Goal: Use online tool/utility

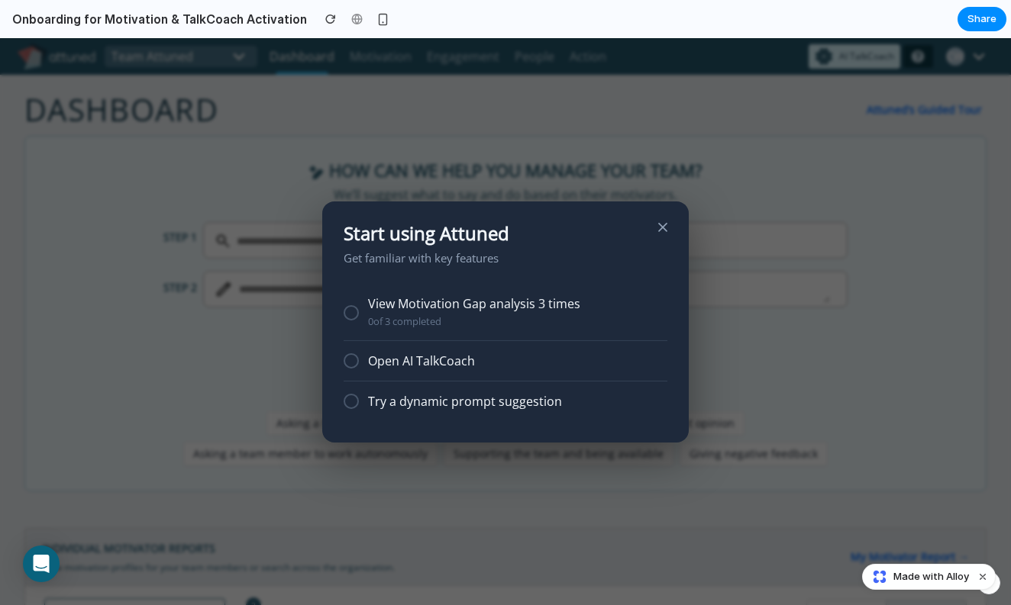
click at [351, 317] on div at bounding box center [350, 312] width 15 height 15
click at [405, 360] on div "Open AI TalkCoach" at bounding box center [517, 360] width 299 height 14
click at [351, 365] on div at bounding box center [350, 360] width 15 height 15
click at [350, 398] on div at bounding box center [350, 401] width 15 height 15
click at [850, 422] on div at bounding box center [505, 321] width 1011 height 567
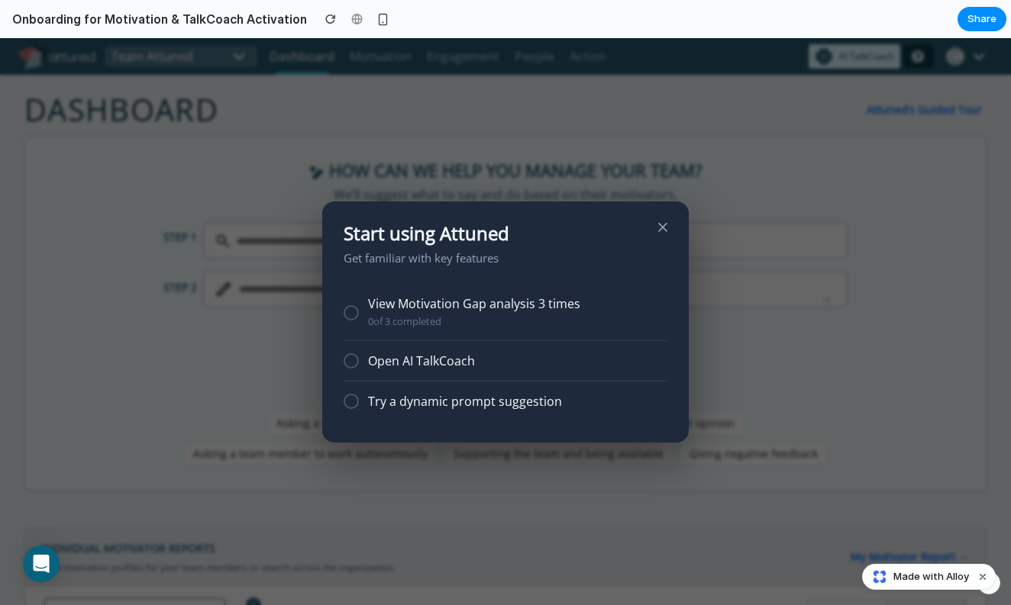
click at [397, 367] on div "Open AI TalkCoach" at bounding box center [517, 360] width 299 height 14
click at [397, 391] on div "Try a dynamic prompt suggestion" at bounding box center [505, 402] width 324 height 40
click at [663, 226] on icon at bounding box center [663, 227] width 8 height 8
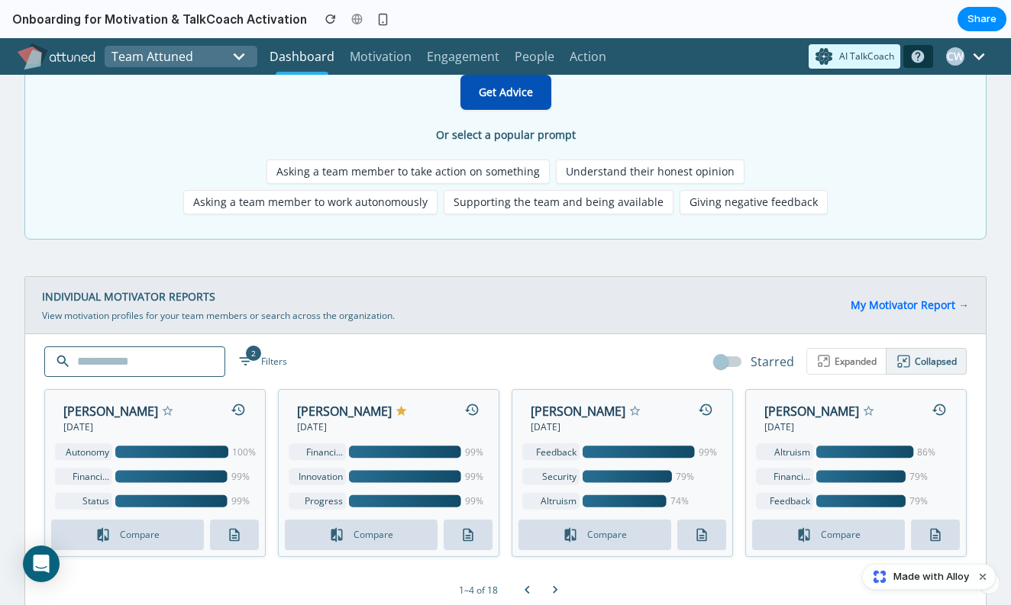
scroll to position [366, 0]
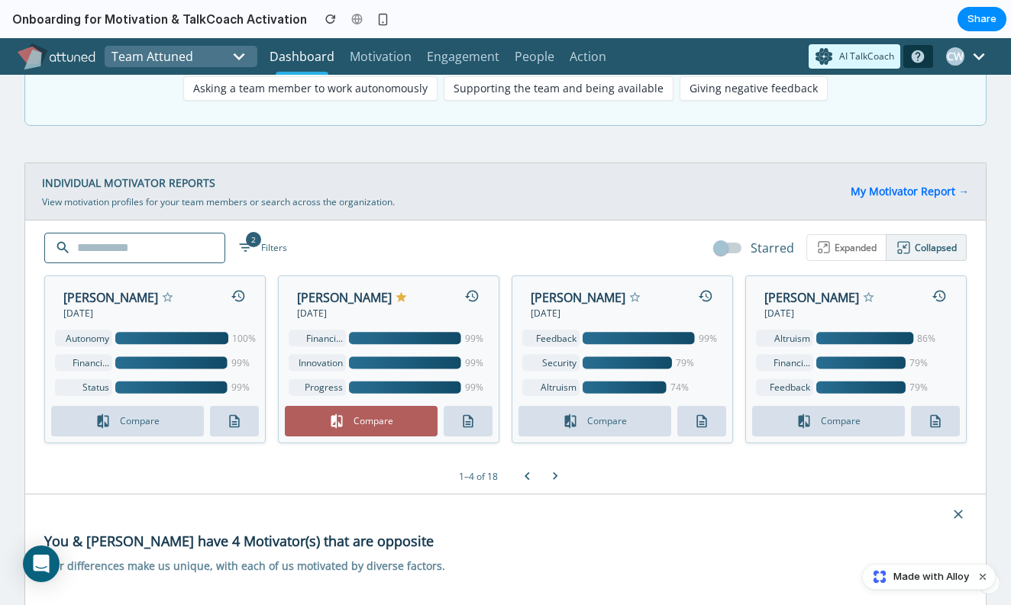
click at [372, 423] on button "Compare" at bounding box center [361, 421] width 153 height 31
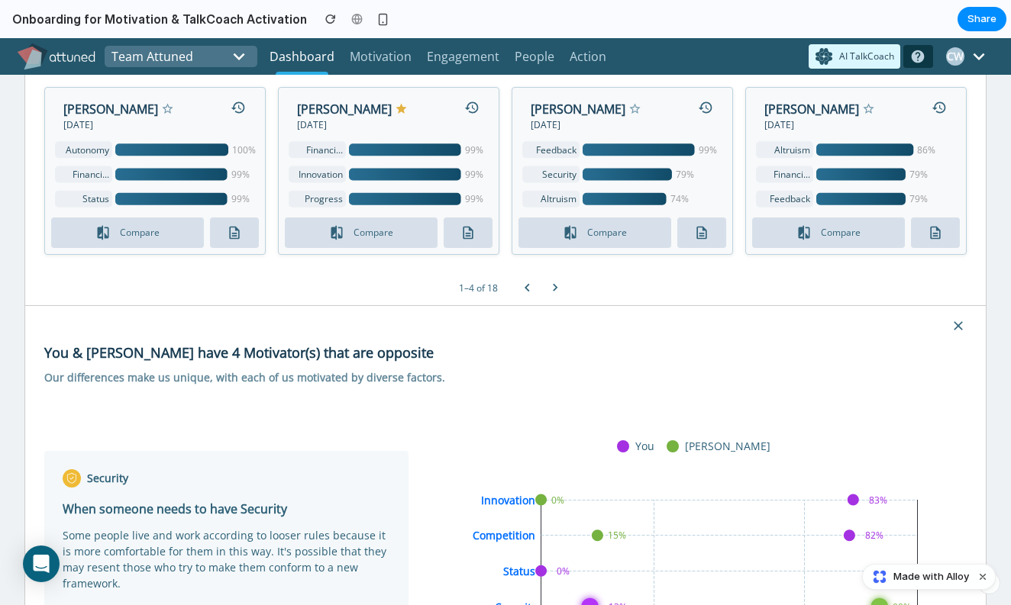
scroll to position [555, 0]
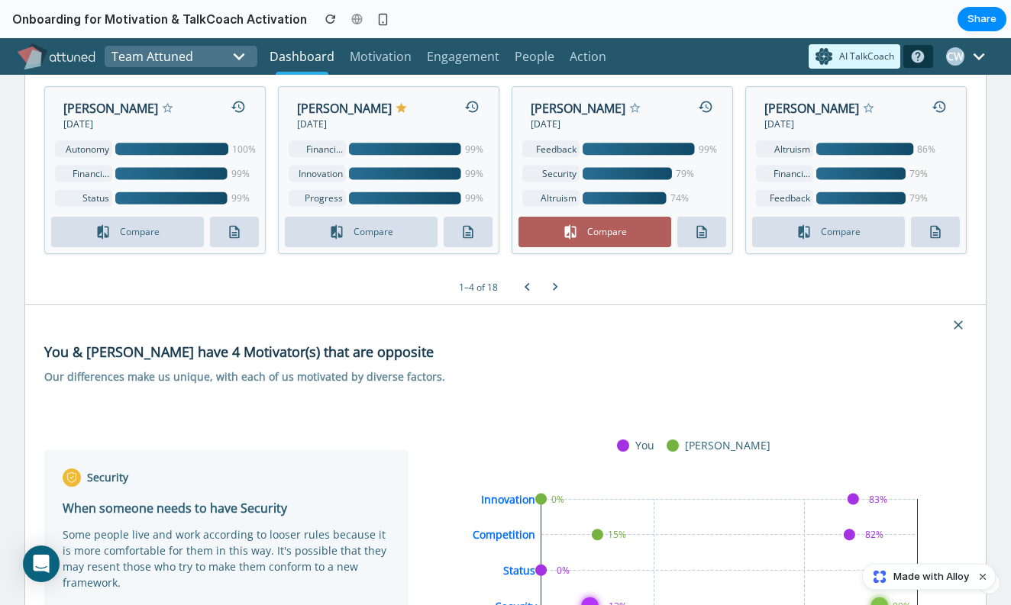
click at [582, 242] on button "Compare" at bounding box center [594, 232] width 153 height 31
click at [965, 330] on icon "button" at bounding box center [958, 326] width 16 height 16
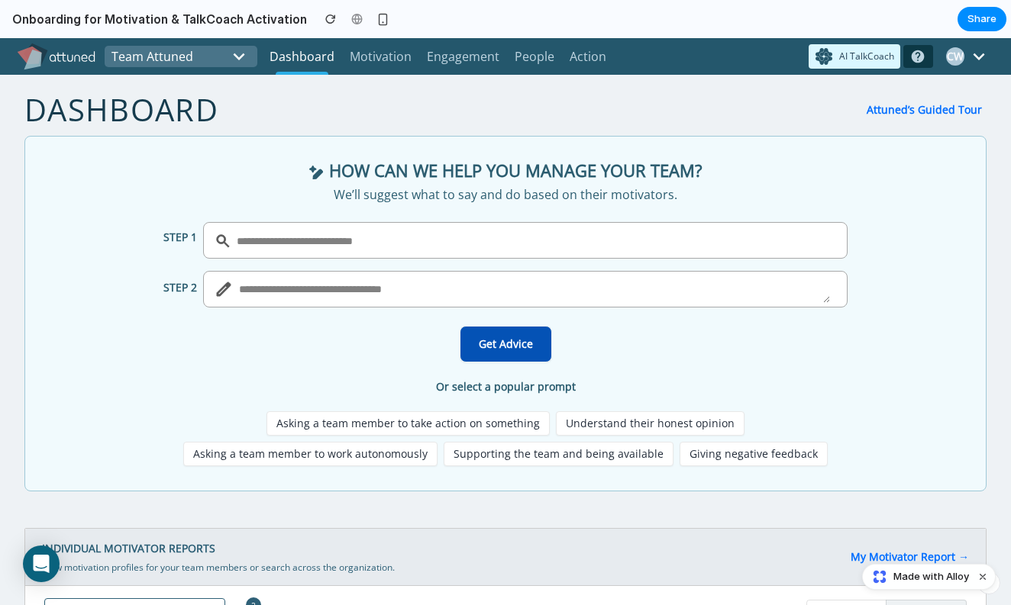
scroll to position [0, 0]
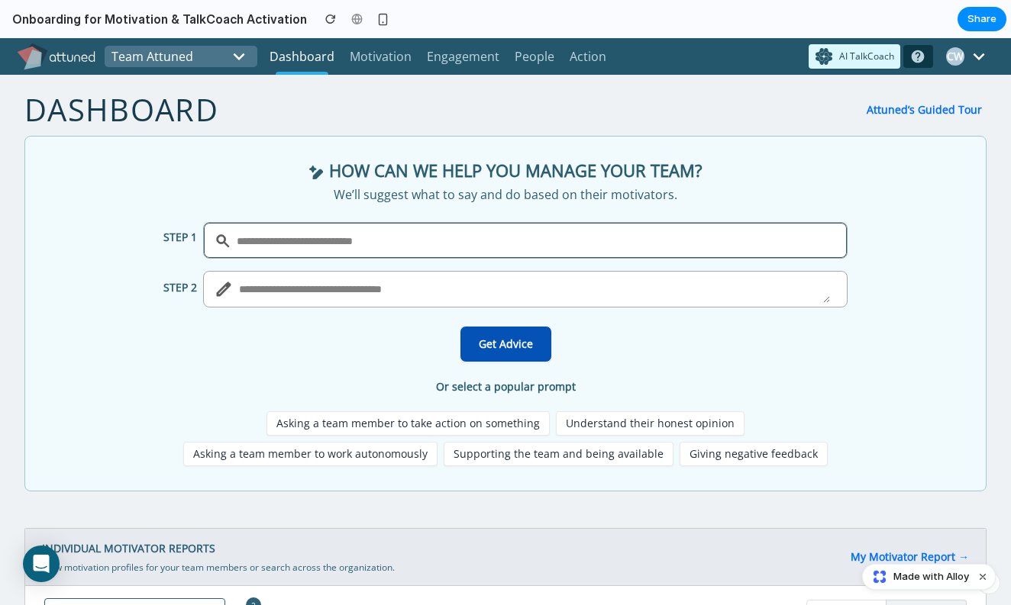
click at [498, 245] on input "text" at bounding box center [525, 240] width 579 height 24
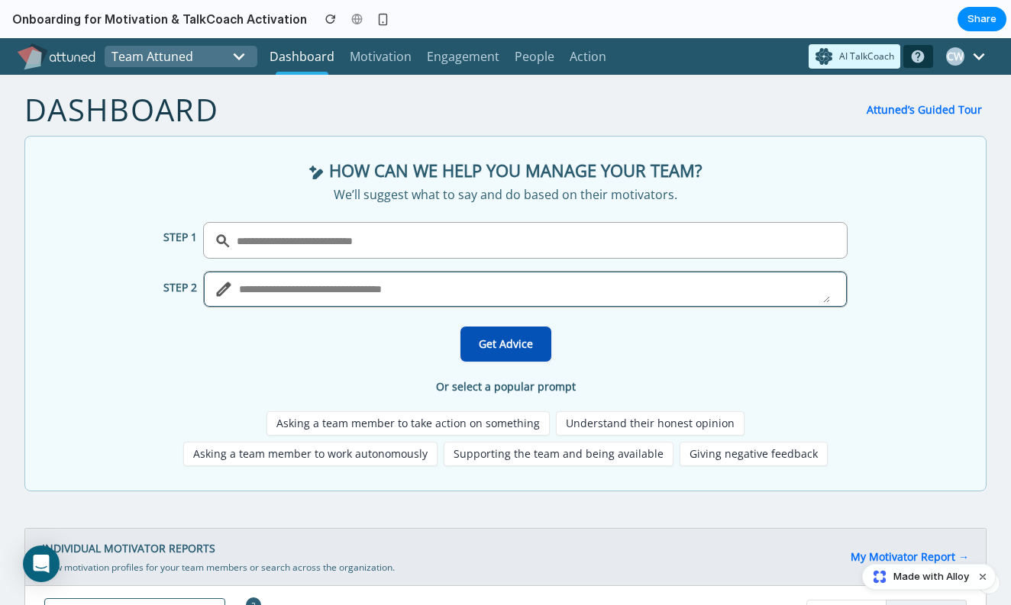
click at [470, 286] on textarea at bounding box center [534, 289] width 591 height 27
